Goal: Task Accomplishment & Management: Manage account settings

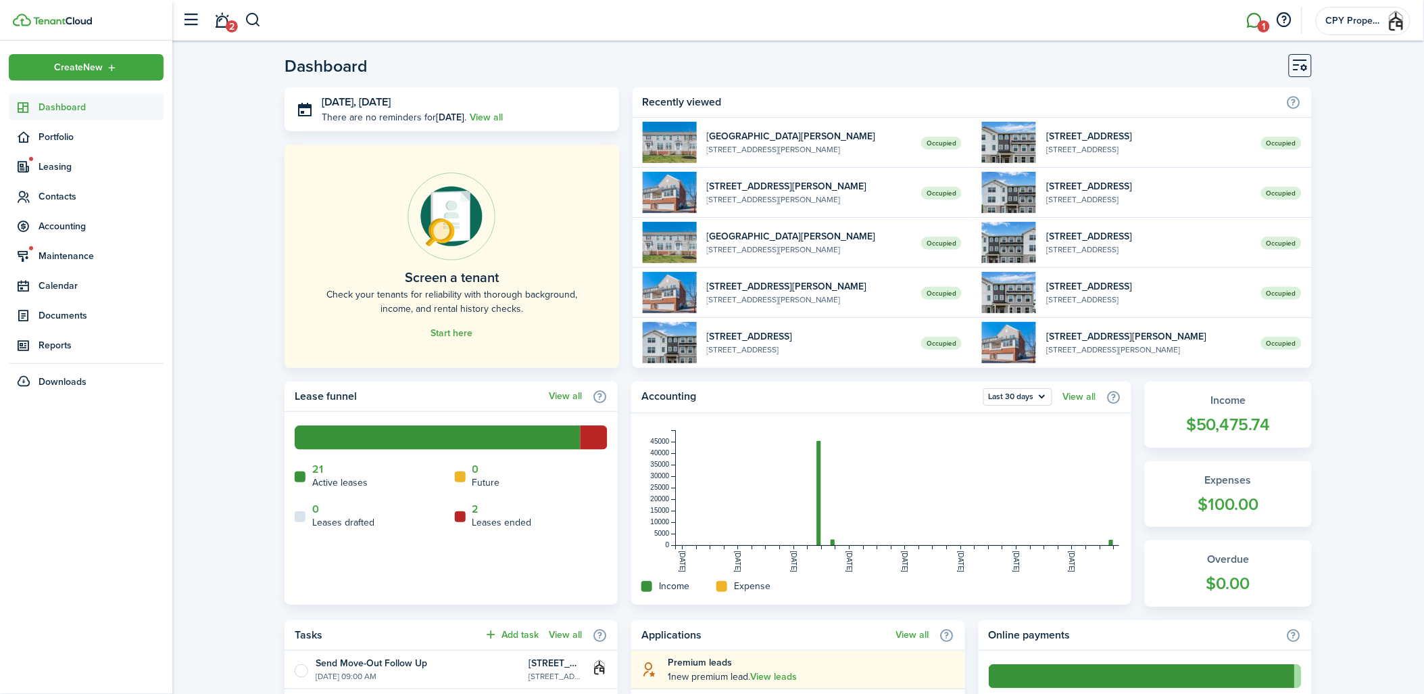
click at [1253, 24] on link "1" at bounding box center [1255, 20] width 26 height 34
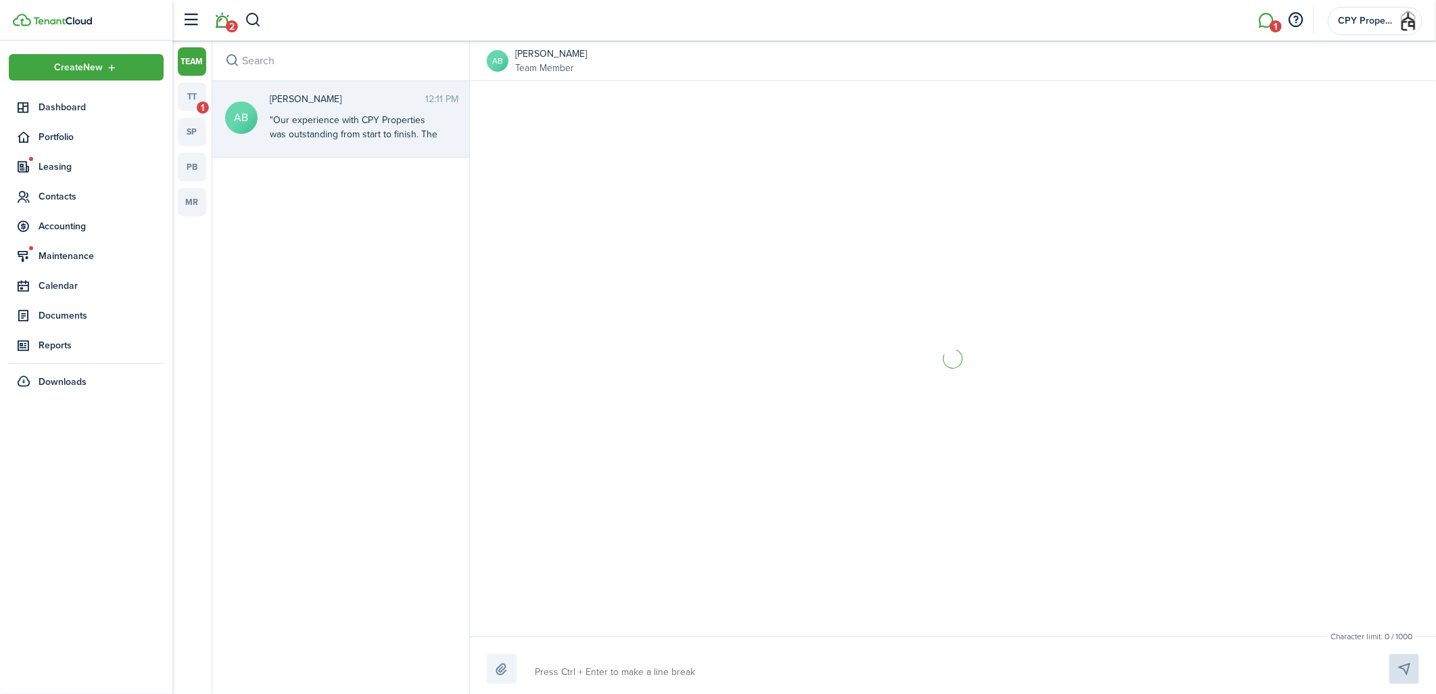
click at [226, 24] on span "2" at bounding box center [232, 26] width 12 height 12
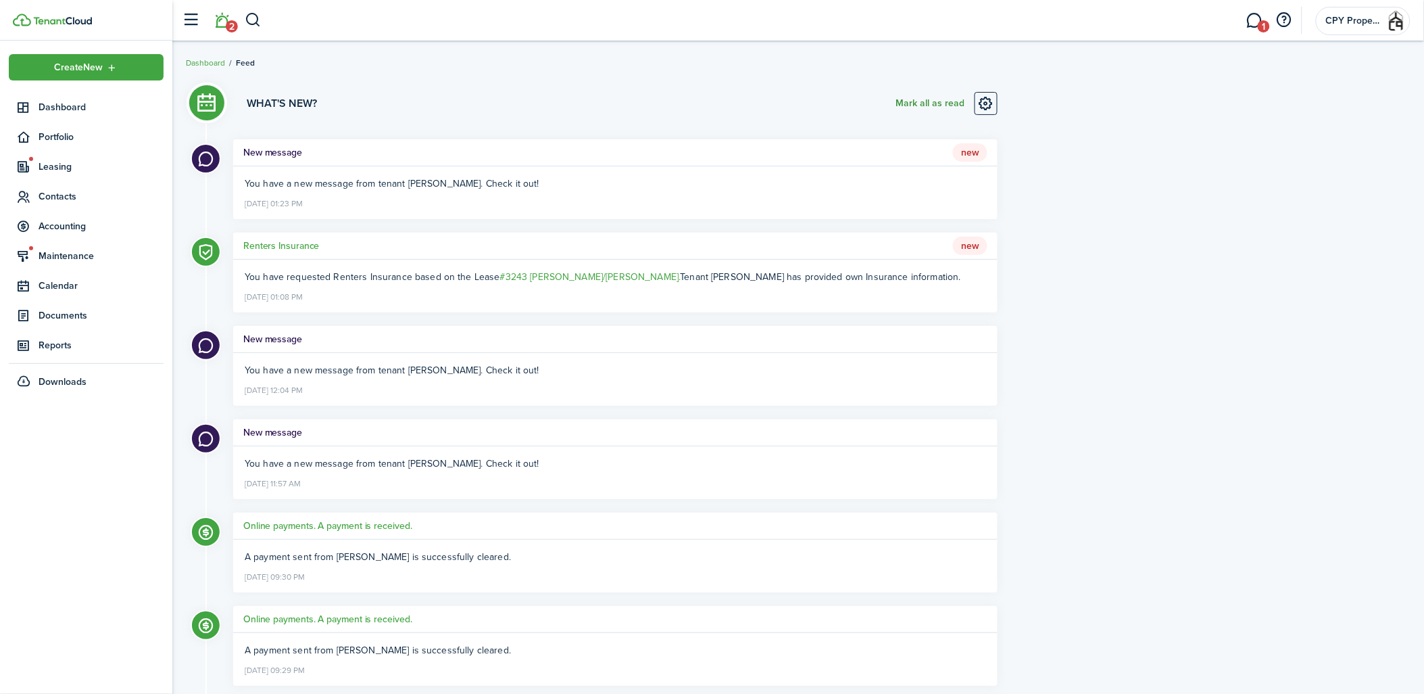
click at [927, 99] on button "Mark all as read" at bounding box center [930, 103] width 69 height 23
click at [77, 103] on span "Dashboard" at bounding box center [101, 107] width 125 height 14
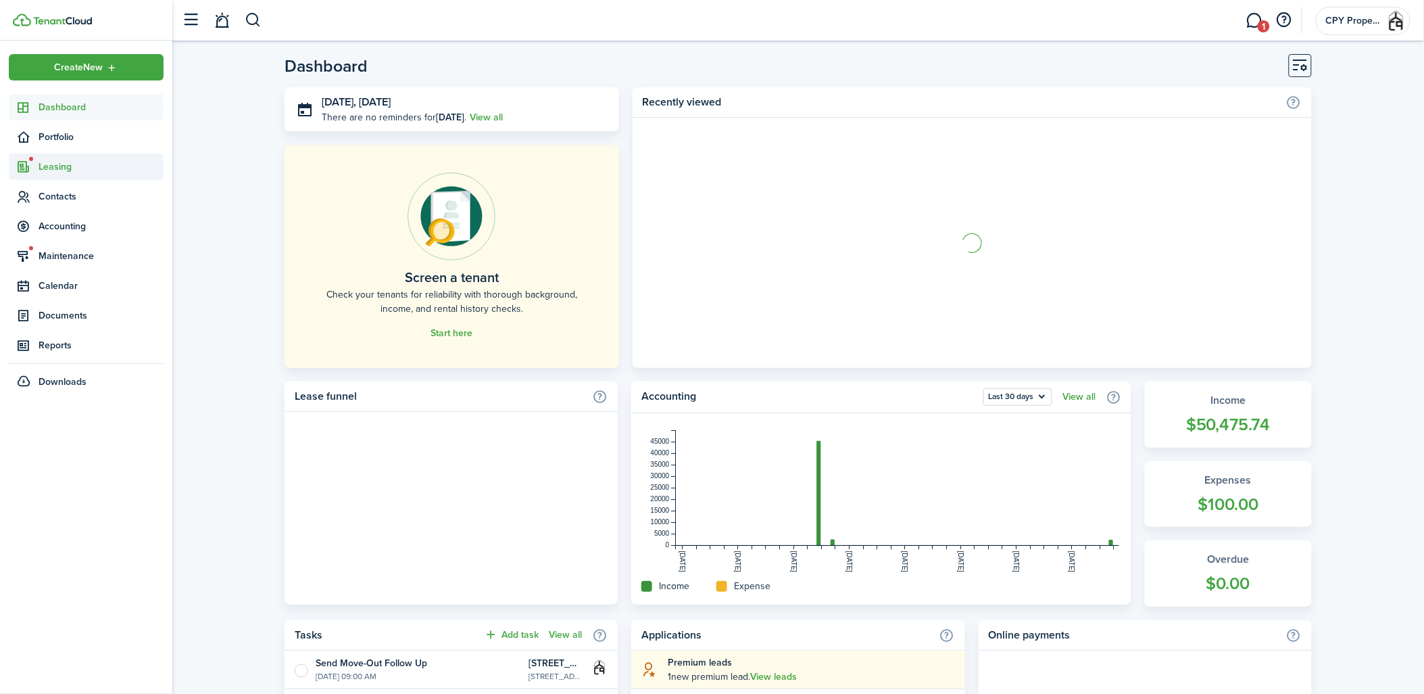
click at [54, 164] on span "Leasing" at bounding box center [101, 167] width 125 height 14
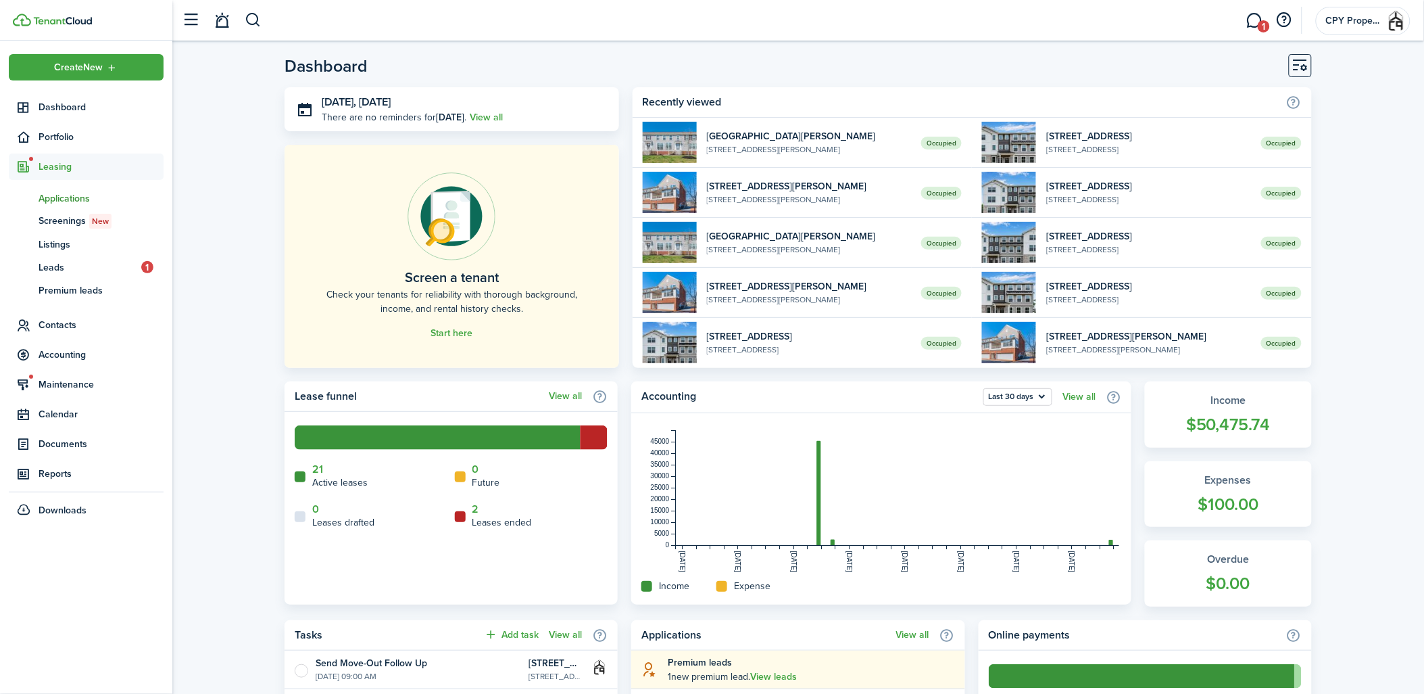
click at [55, 192] on span "Applications" at bounding box center [101, 198] width 125 height 14
